Goal: Navigation & Orientation: Find specific page/section

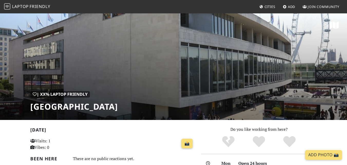
click at [290, 6] on span "Add" at bounding box center [291, 6] width 7 height 5
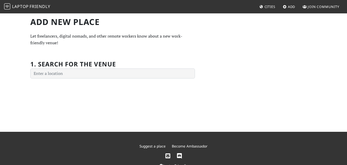
click at [271, 6] on span "Cities" at bounding box center [269, 6] width 11 height 5
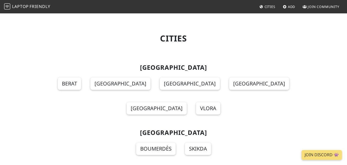
click at [36, 8] on span "Friendly" at bounding box center [40, 7] width 21 height 6
